Goal: Book appointment/travel/reservation

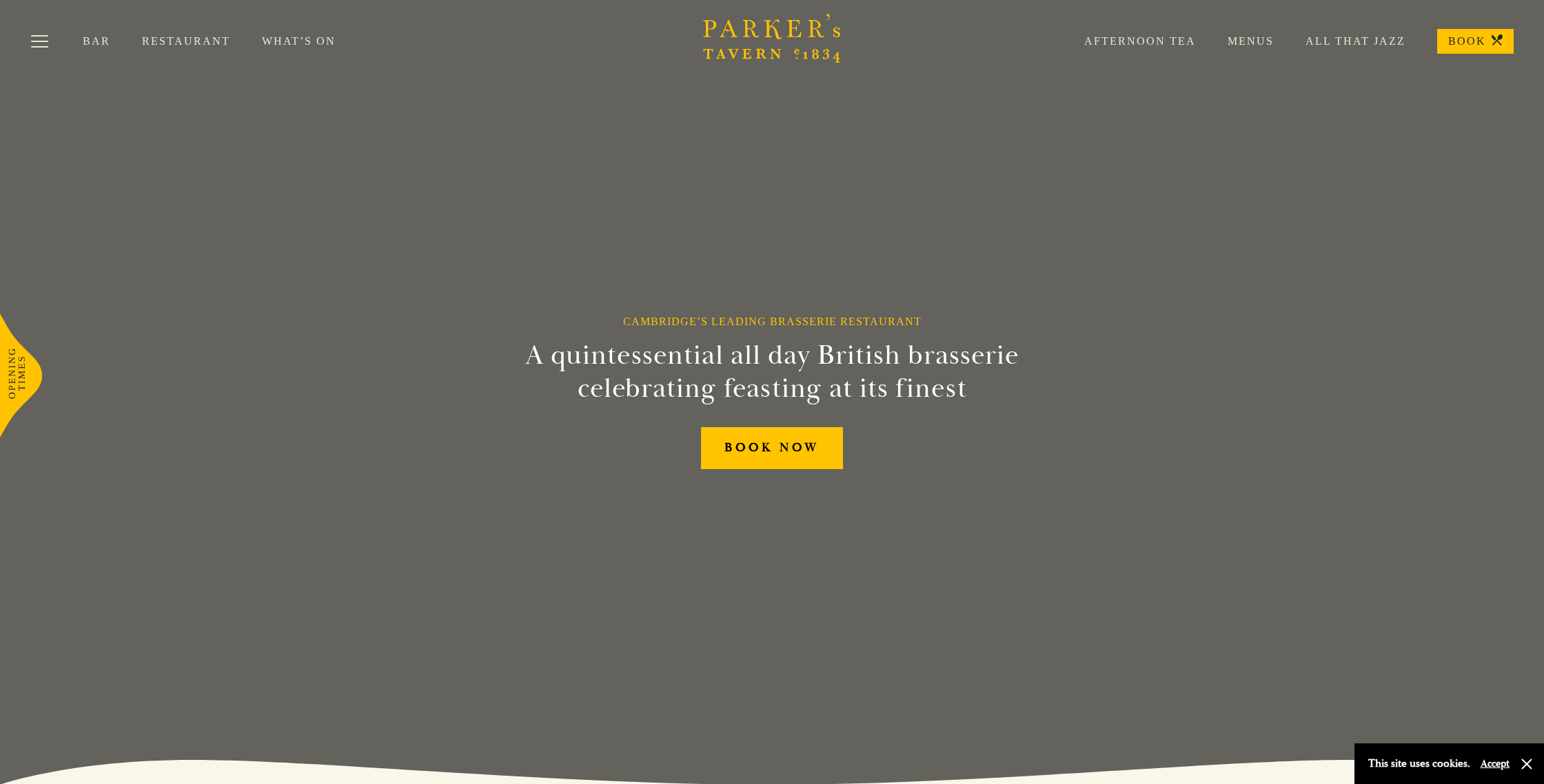
click at [1169, 39] on link "Afternoon Tea" at bounding box center [1124, 41] width 143 height 14
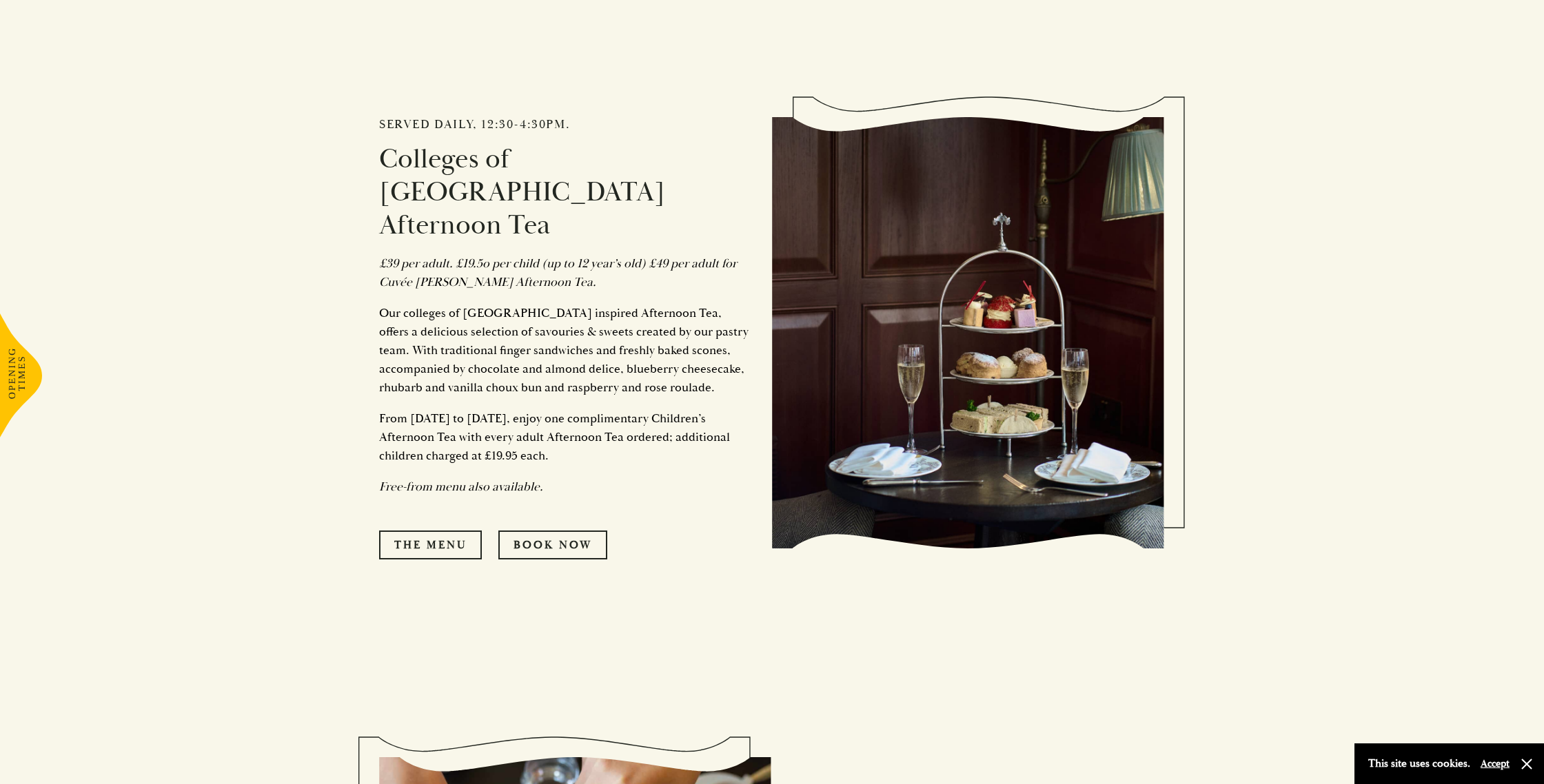
scroll to position [852, 0]
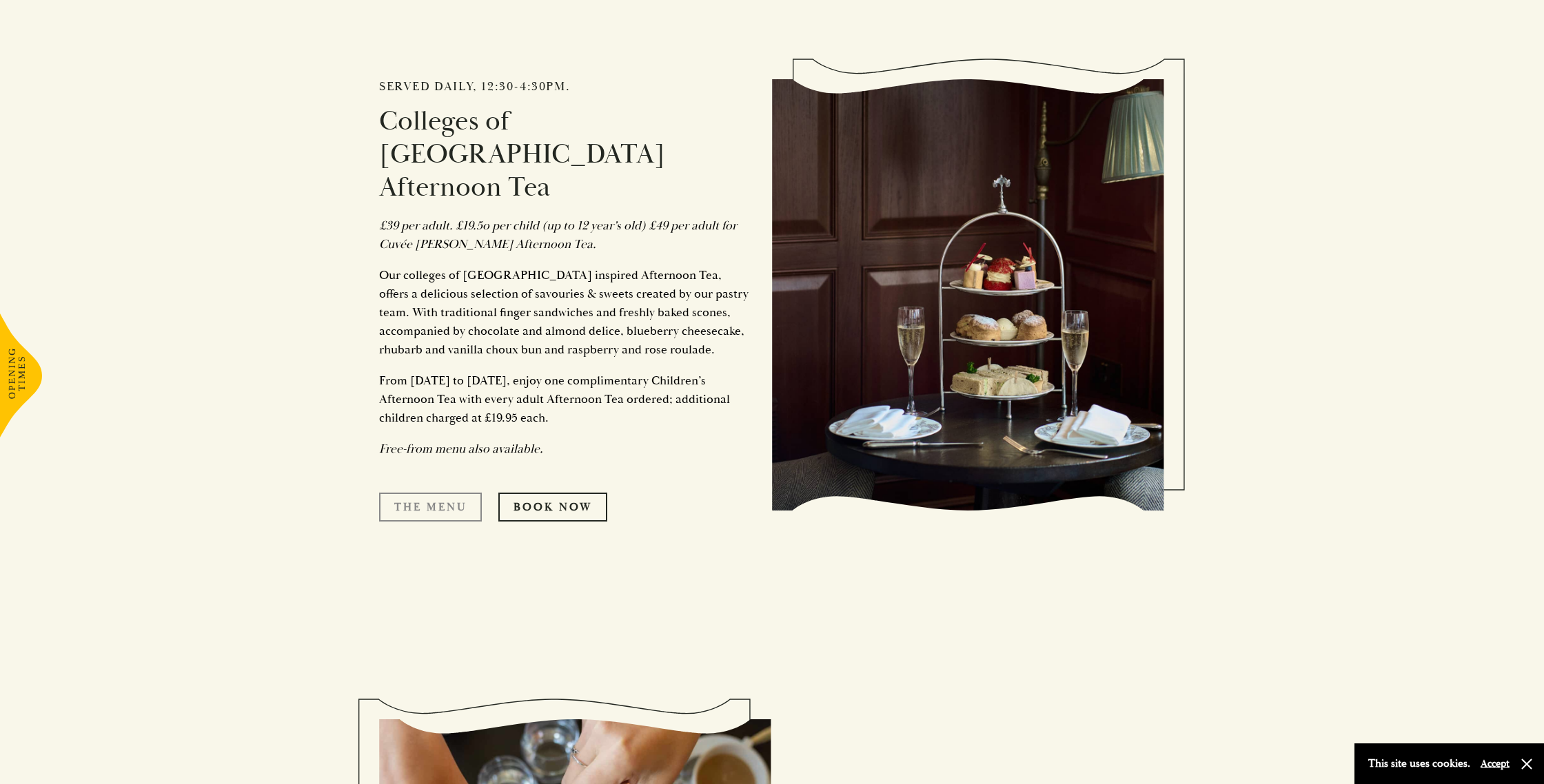
click at [445, 493] on link "The Menu" at bounding box center [430, 507] width 103 height 29
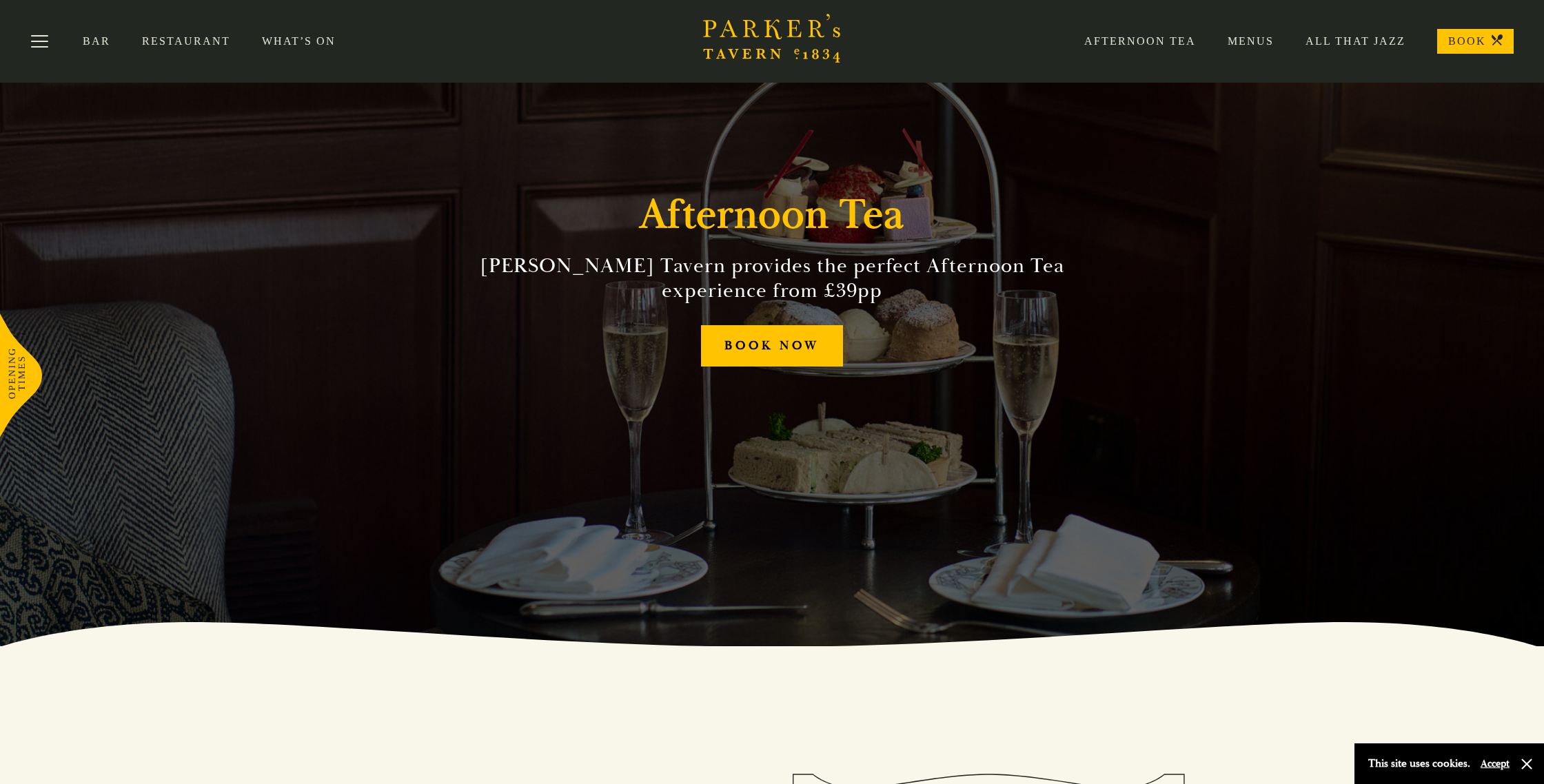
scroll to position [0, 0]
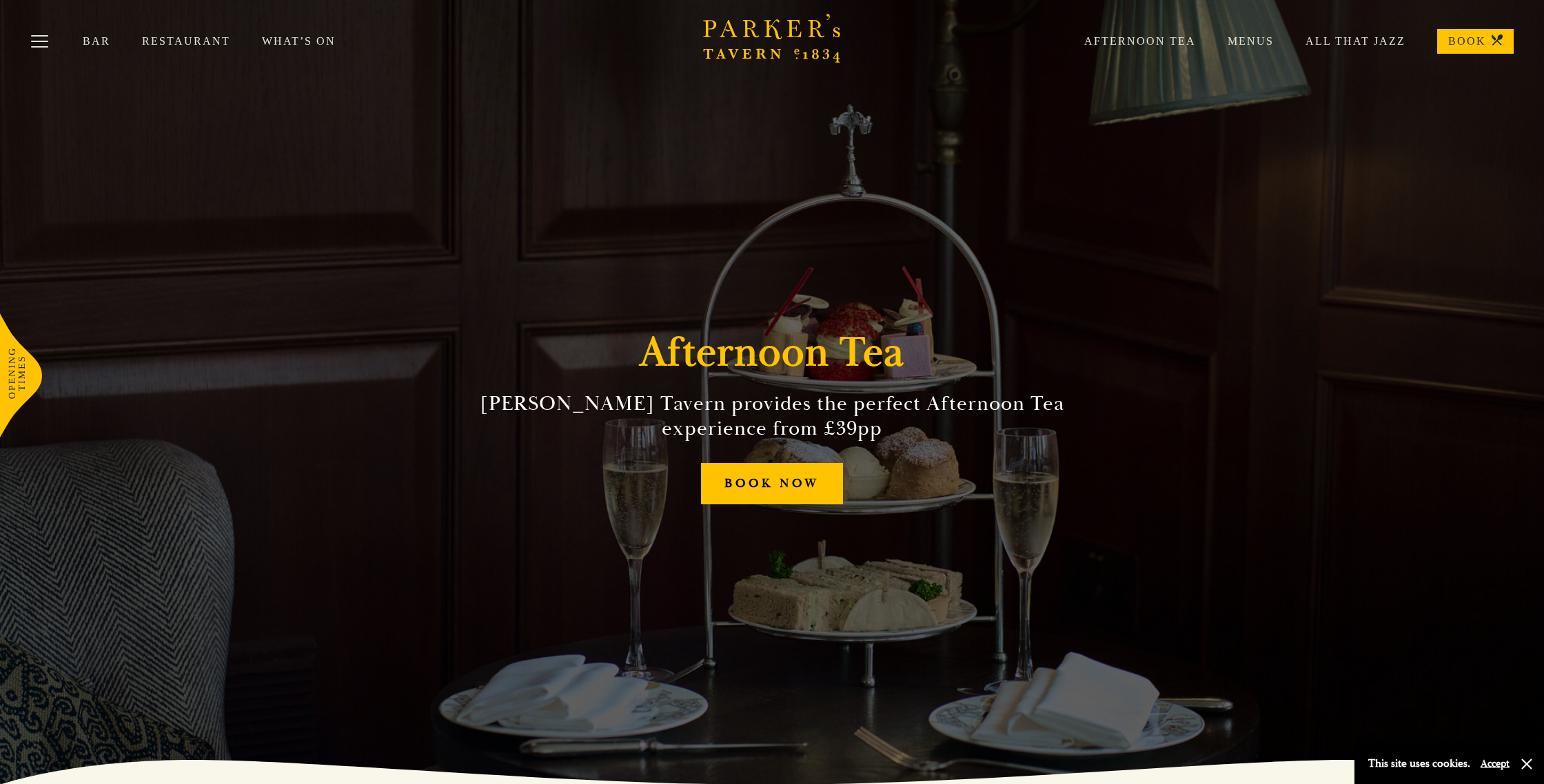
click at [745, 36] on icon "Brasserie Restaurant Cambridge | Parker's Tavern Cambridge Parker's Tavern is a…" at bounding box center [772, 38] width 138 height 49
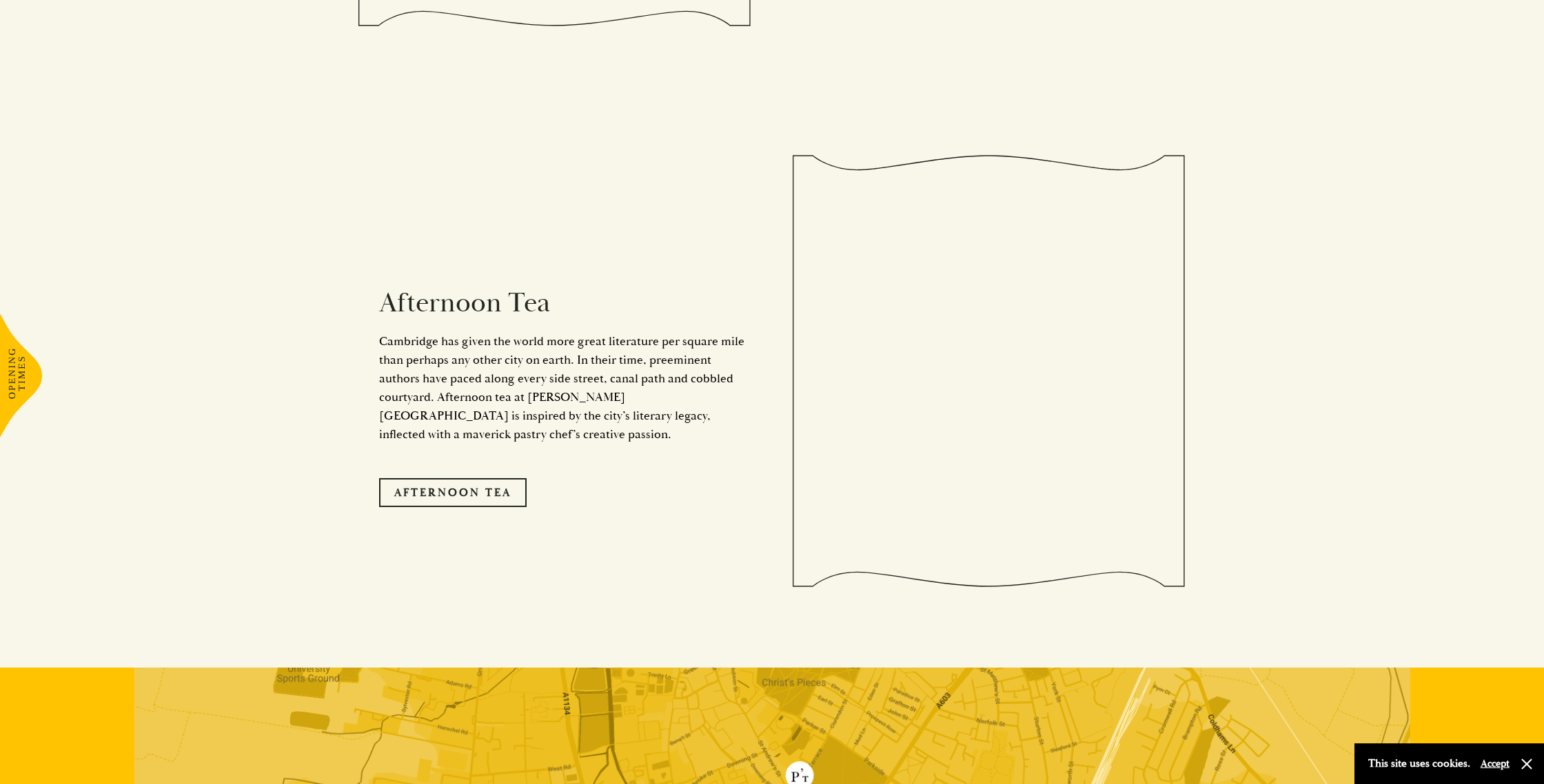
scroll to position [2507, 0]
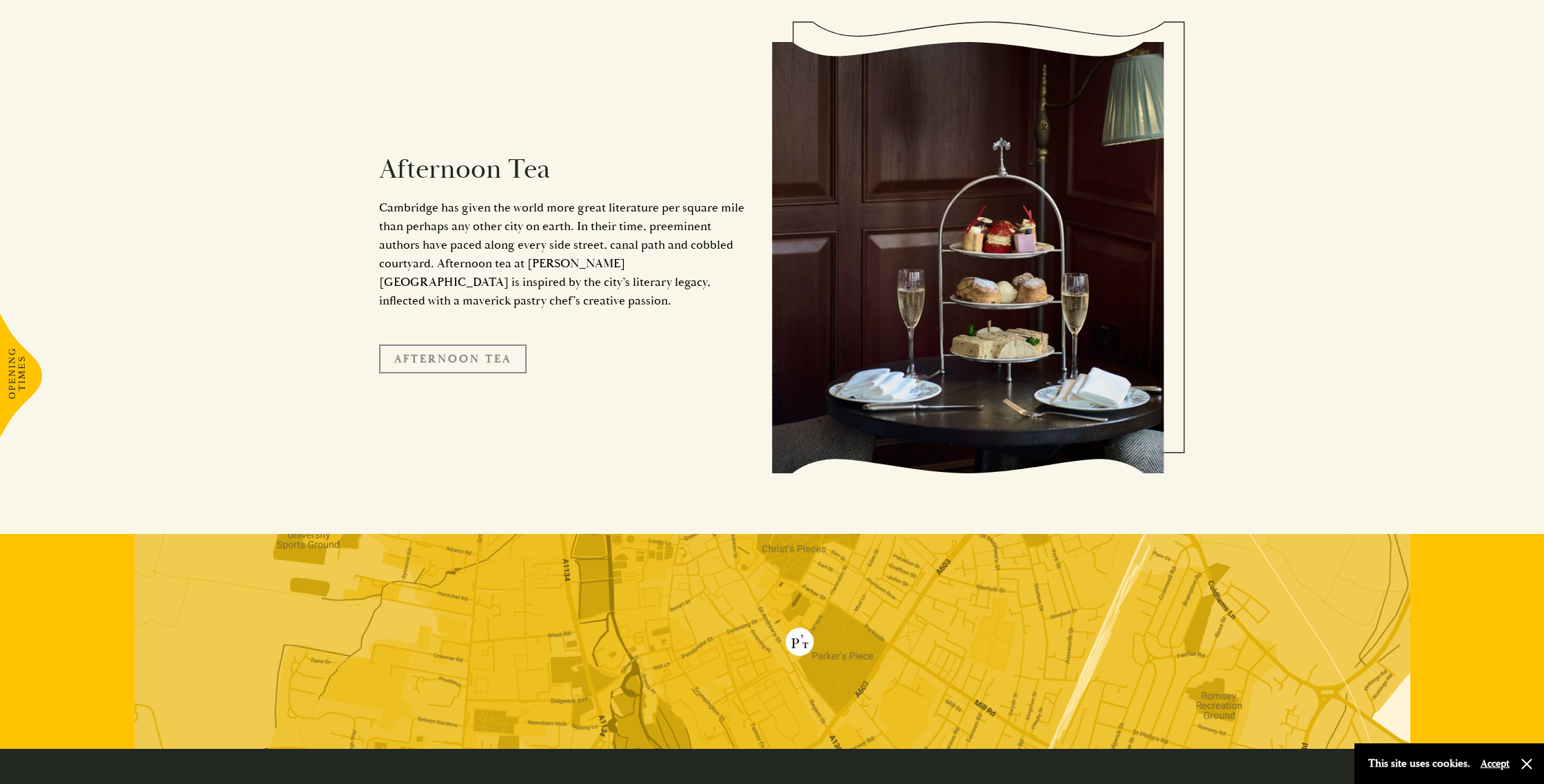
click at [488, 345] on link "Afternoon Tea" at bounding box center [452, 359] width 147 height 29
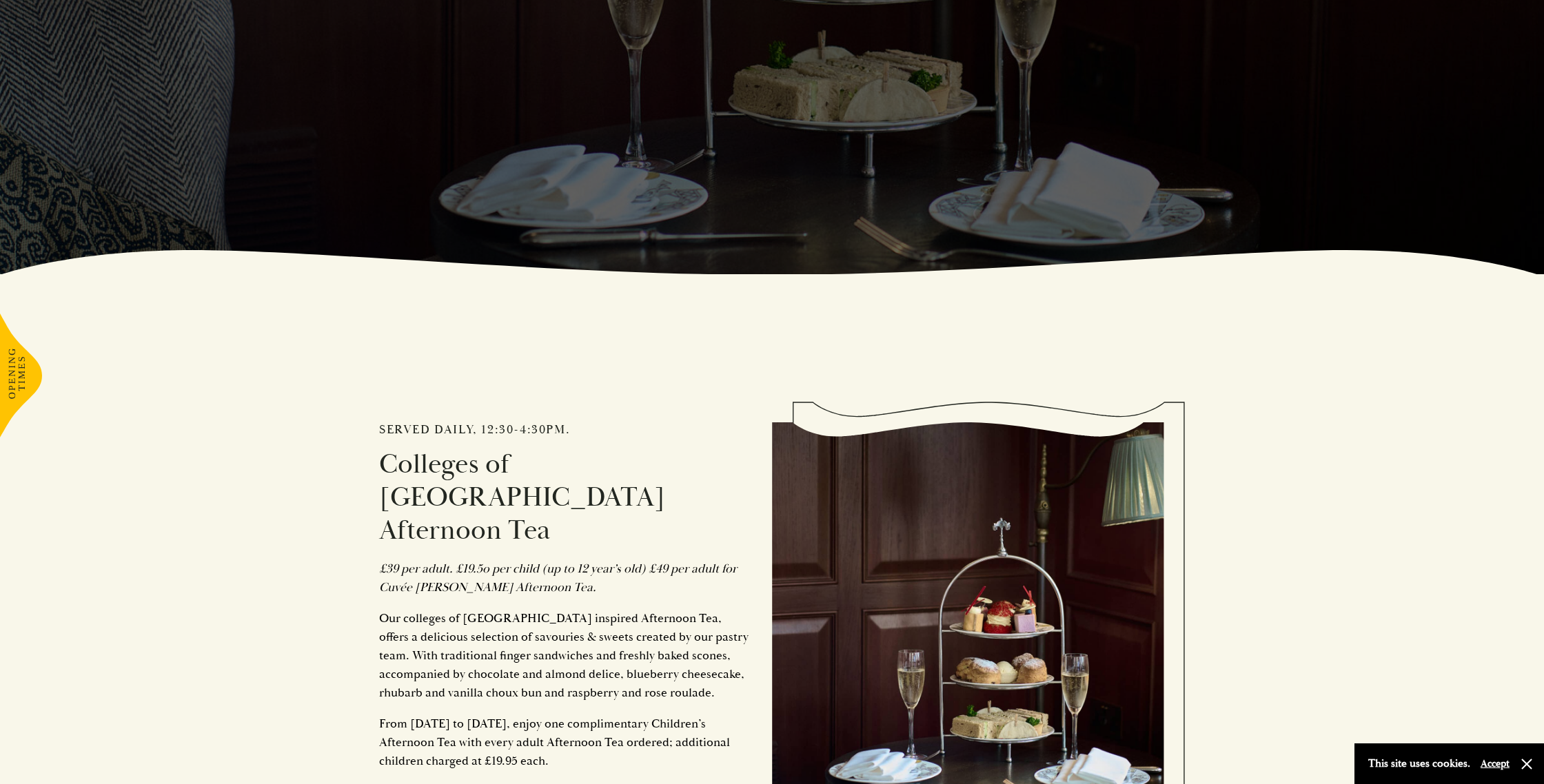
scroll to position [769, 0]
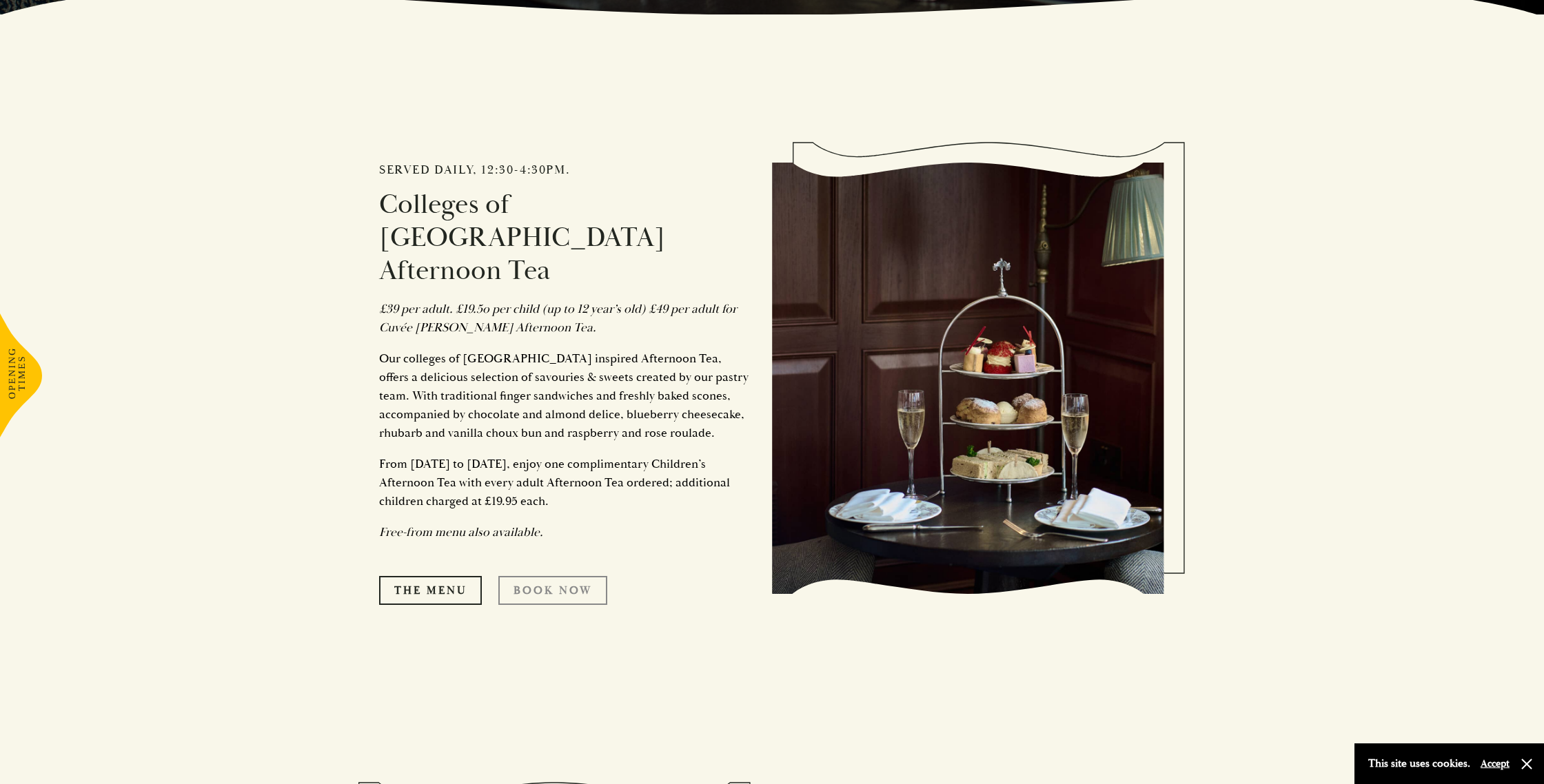
click at [580, 576] on link "Book Now" at bounding box center [552, 590] width 109 height 29
click at [452, 576] on link "The Menu" at bounding box center [430, 590] width 103 height 29
